Goal: Task Accomplishment & Management: Manage account settings

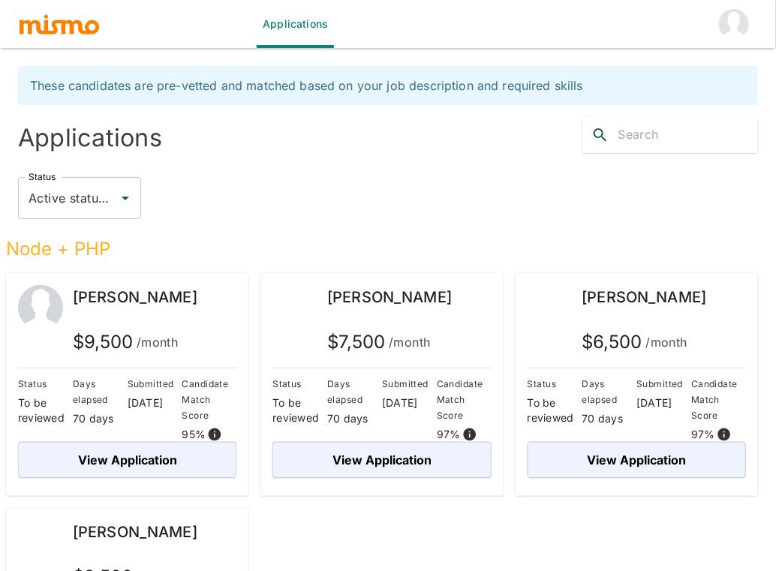
click at [739, 35] on img "account of current user" at bounding box center [734, 24] width 30 height 30
click at [729, 68] on li "Log out" at bounding box center [730, 69] width 70 height 30
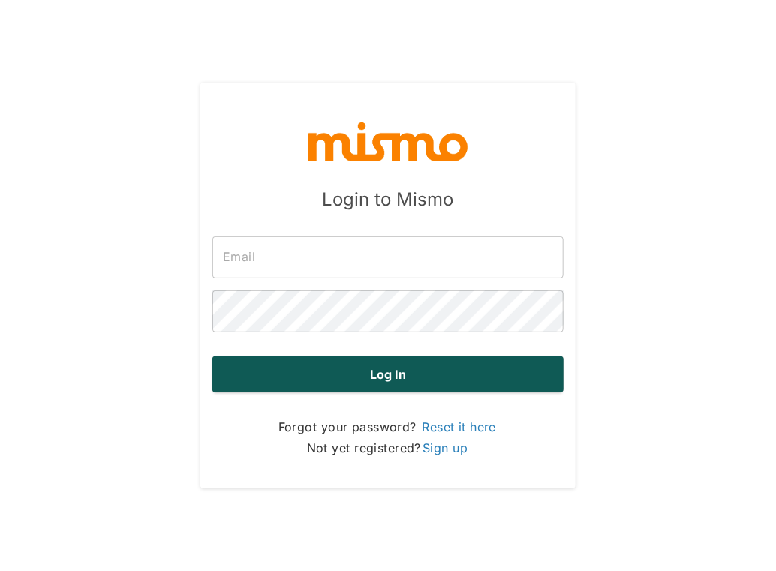
type input "[PERSON_NAME][EMAIL_ADDRESS][DOMAIN_NAME]"
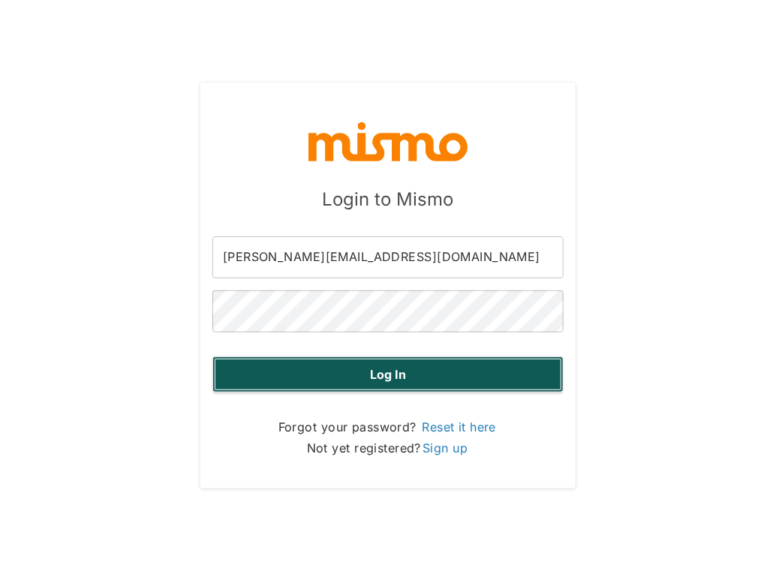
click at [486, 376] on button "Log in" at bounding box center [387, 374] width 351 height 36
